Goal: Transaction & Acquisition: Subscribe to service/newsletter

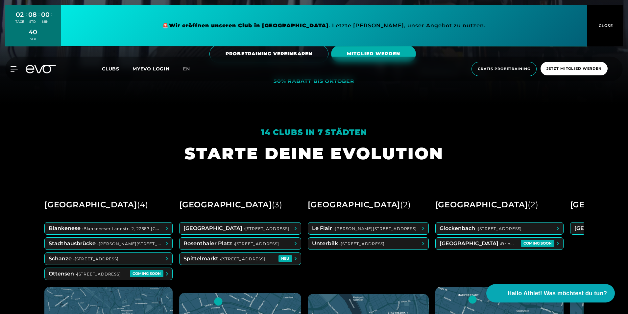
scroll to position [197, 0]
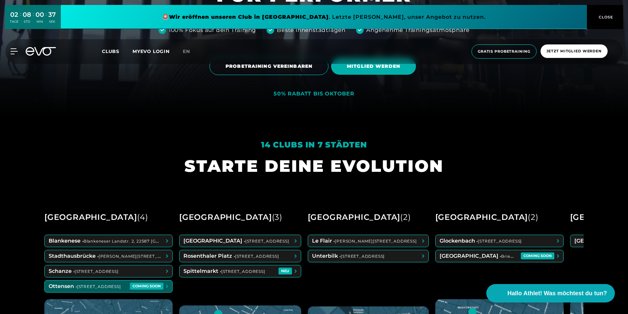
click at [110, 284] on span at bounding box center [109, 286] width 128 height 12
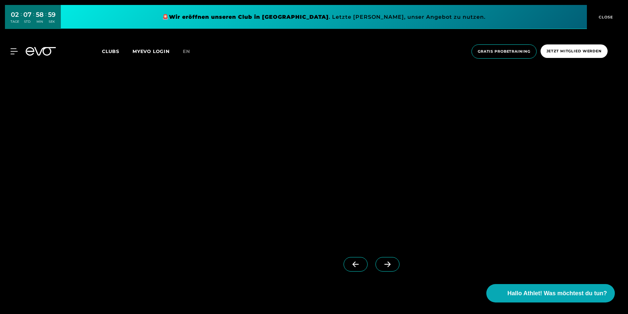
scroll to position [1084, 0]
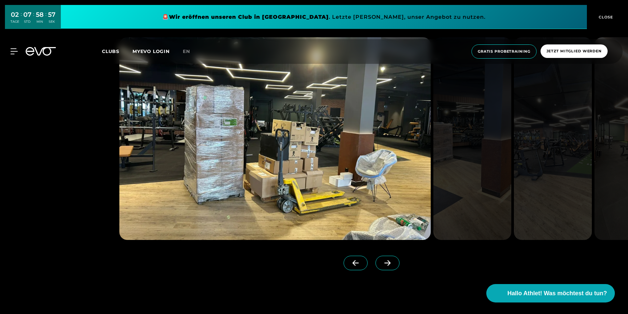
click at [382, 261] on icon at bounding box center [388, 263] width 12 height 6
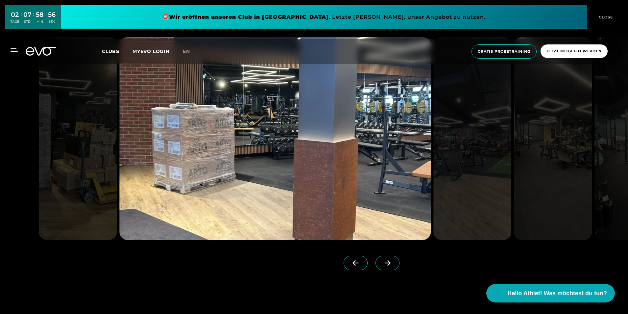
click at [382, 261] on icon at bounding box center [388, 263] width 12 height 6
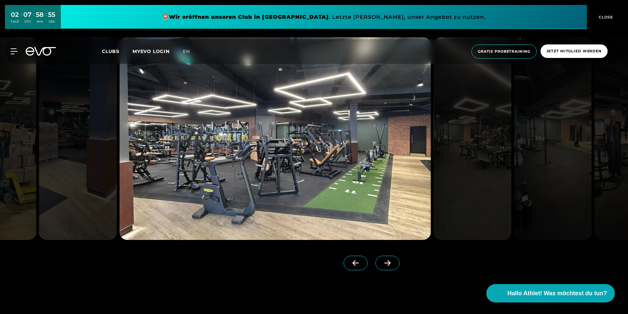
click at [382, 261] on icon at bounding box center [388, 263] width 12 height 6
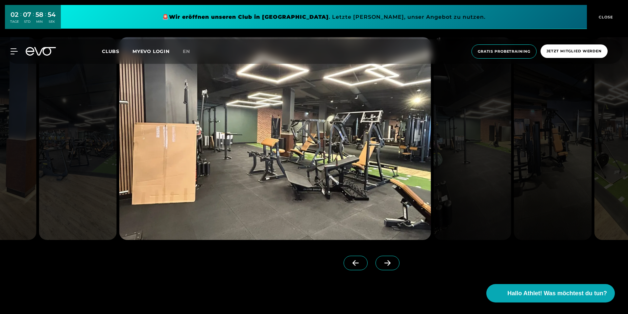
click at [382, 261] on icon at bounding box center [388, 263] width 12 height 6
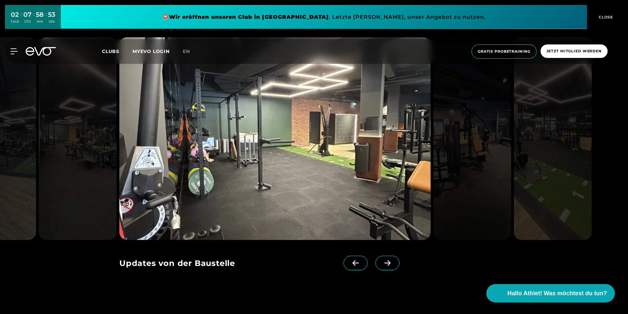
click at [382, 261] on icon at bounding box center [388, 263] width 12 height 6
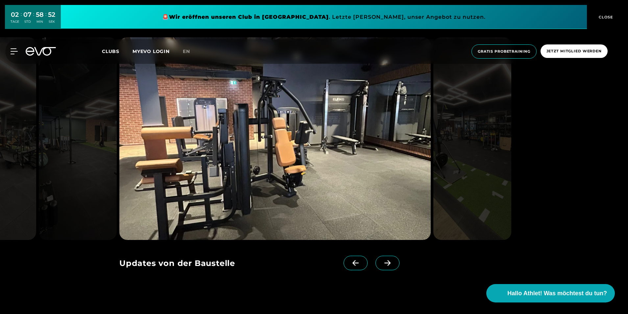
click at [382, 261] on icon at bounding box center [388, 263] width 12 height 6
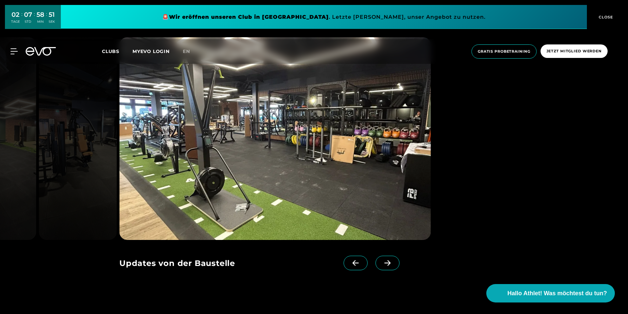
click at [382, 261] on icon at bounding box center [388, 263] width 12 height 6
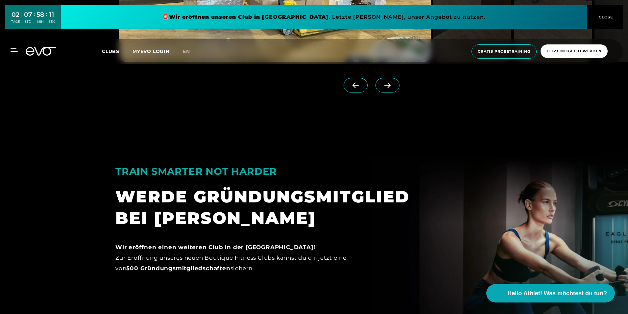
scroll to position [1259, 0]
